Goal: Information Seeking & Learning: Understand process/instructions

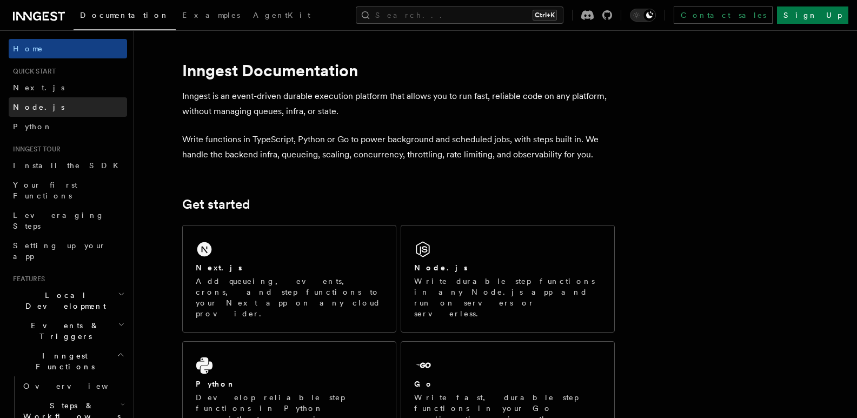
click at [51, 105] on link "Node.js" at bounding box center [68, 106] width 118 height 19
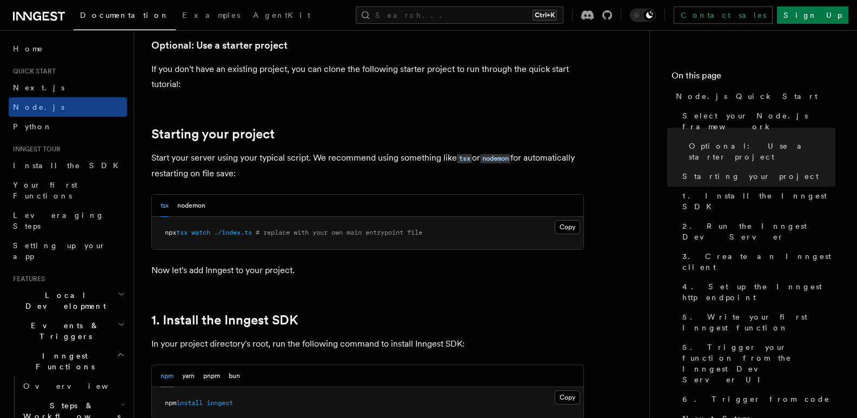
scroll to position [649, 0]
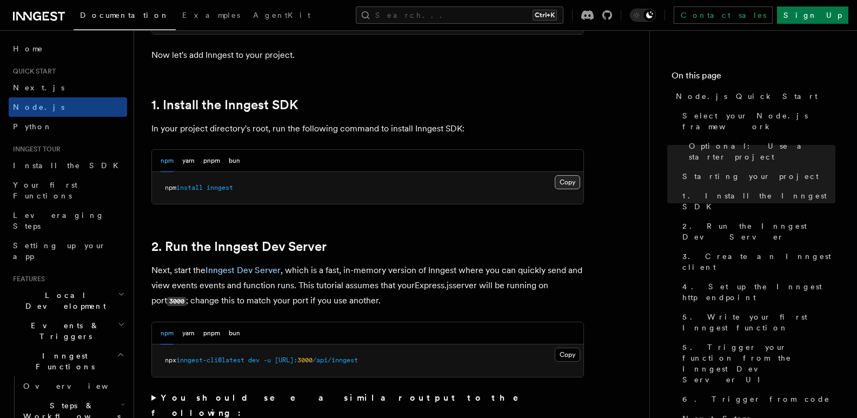
click at [572, 179] on button "Copy Copied" at bounding box center [567, 182] width 25 height 14
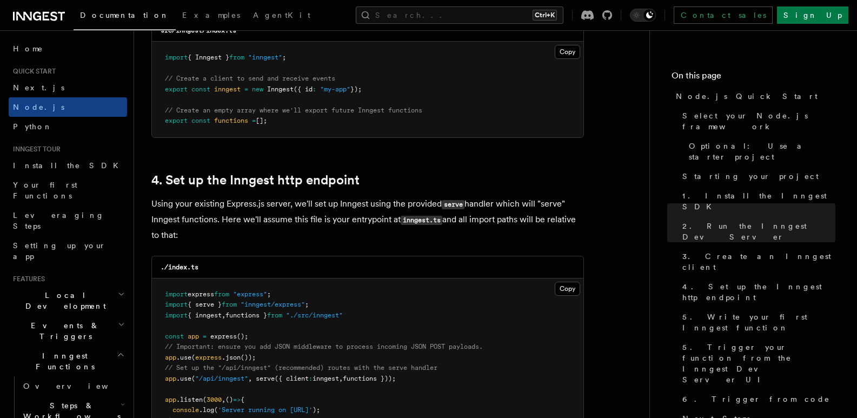
scroll to position [1442, 0]
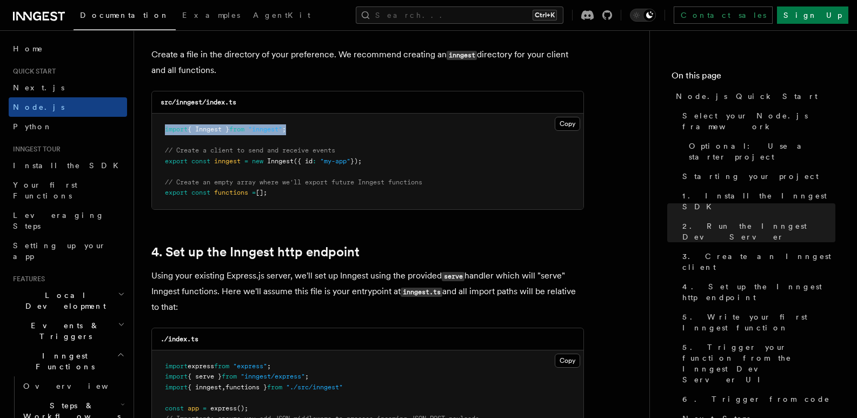
drag, startPoint x: 229, startPoint y: 125, endPoint x: 145, endPoint y: 124, distance: 84.4
copy span "import { Inngest } from "inngest" ;"
drag, startPoint x: 377, startPoint y: 160, endPoint x: 159, endPoint y: 162, distance: 217.9
click at [159, 162] on pre "import { Inngest } from "inngest" ; // Create a client to send and receive even…" at bounding box center [368, 162] width 432 height 96
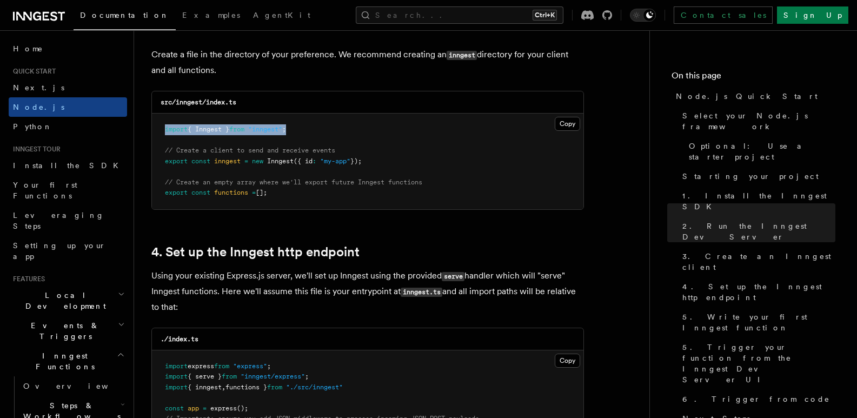
copy span "export const inngest = new Inngest ({ id : "my-app" });"
drag, startPoint x: 284, startPoint y: 191, endPoint x: 161, endPoint y: 195, distance: 123.9
click at [161, 195] on pre "import { Inngest } from "inngest" ; // Create a client to send and receive even…" at bounding box center [368, 162] width 432 height 96
copy span "export const functions = [];"
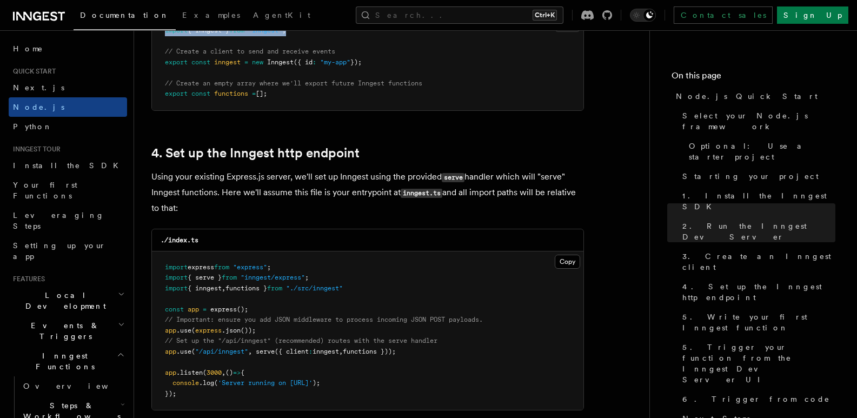
scroll to position [1586, 0]
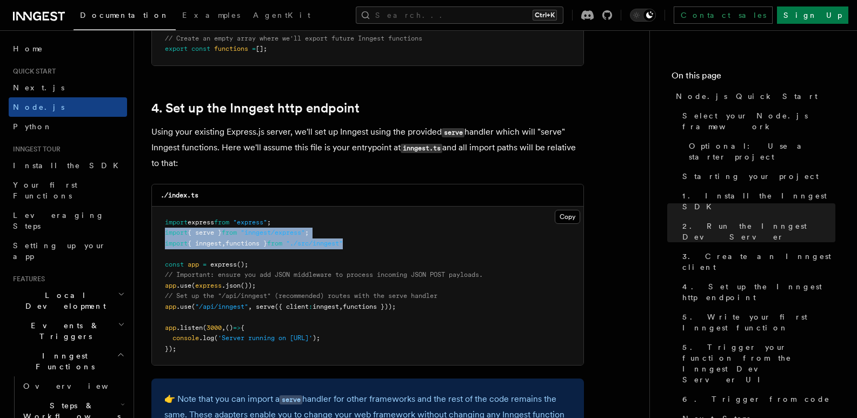
drag, startPoint x: 364, startPoint y: 246, endPoint x: 161, endPoint y: 235, distance: 204.2
click at [162, 234] on pre "import express from "express" ; import { serve } from "inngest/express" ; impor…" at bounding box center [368, 286] width 432 height 159
copy code "import { serve } from "inngest/express" ; import { inngest , functions } from "…"
